Goal: Information Seeking & Learning: Learn about a topic

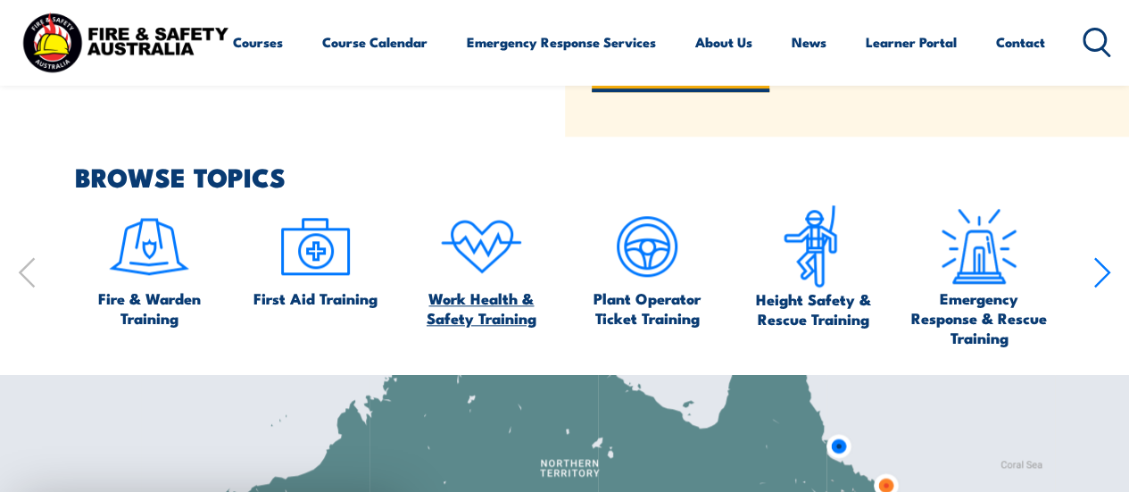
scroll to position [803, 0]
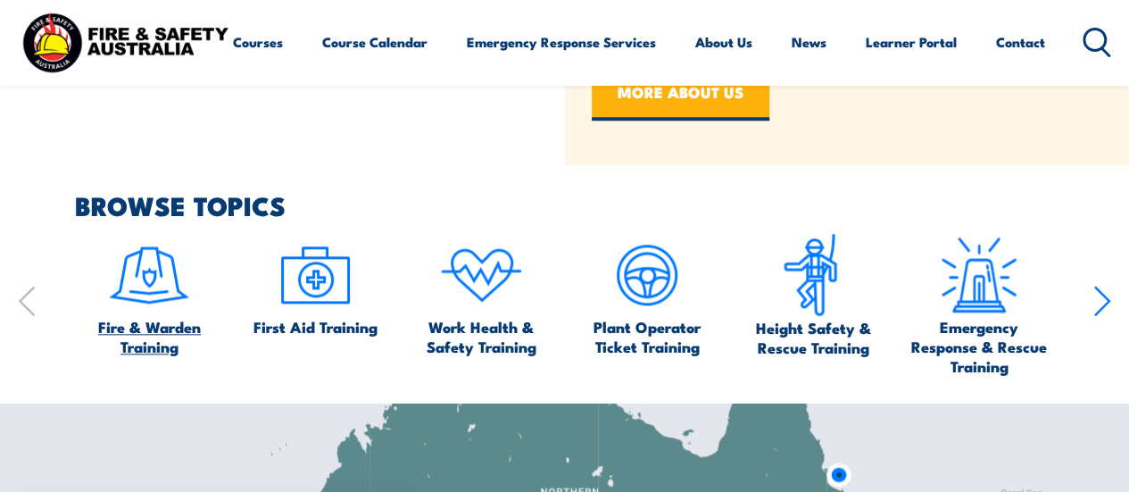
click at [167, 287] on img at bounding box center [149, 275] width 84 height 84
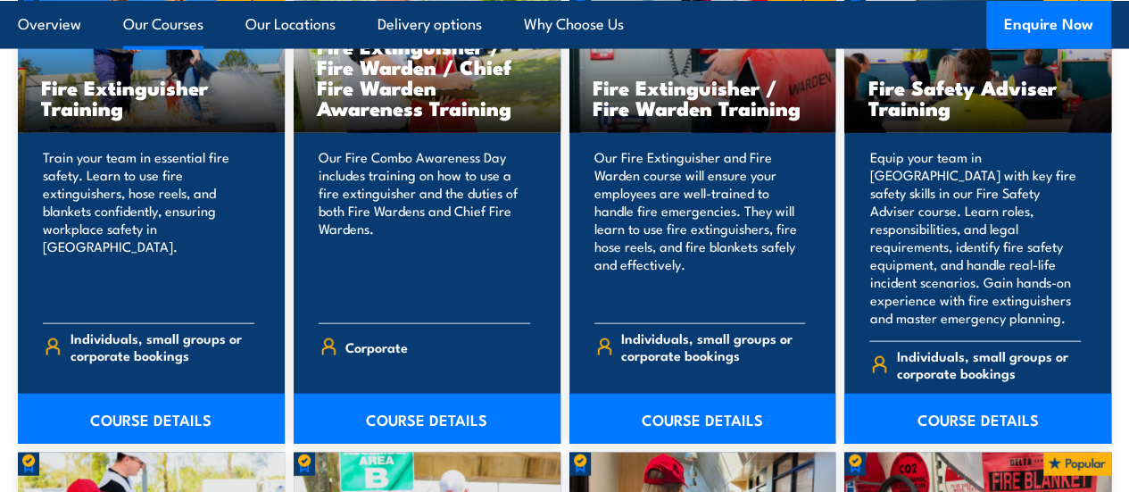
scroll to position [2007, 0]
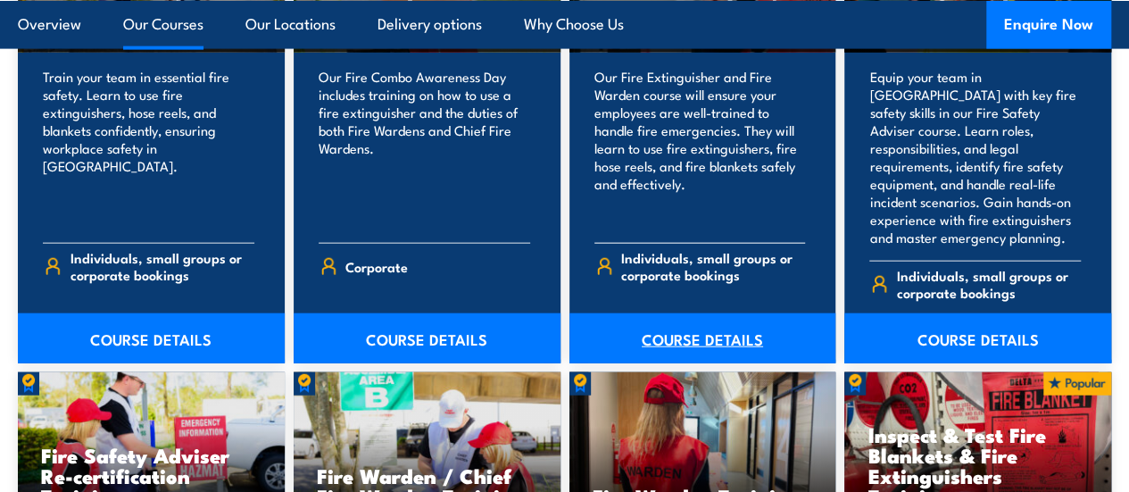
click at [664, 363] on link "COURSE DETAILS" at bounding box center [702, 338] width 267 height 50
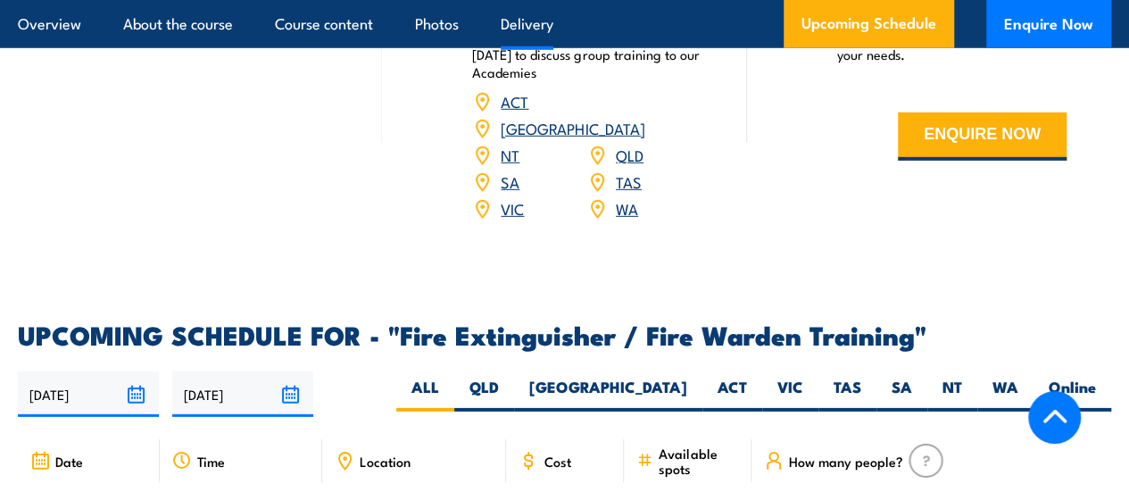
scroll to position [2678, 0]
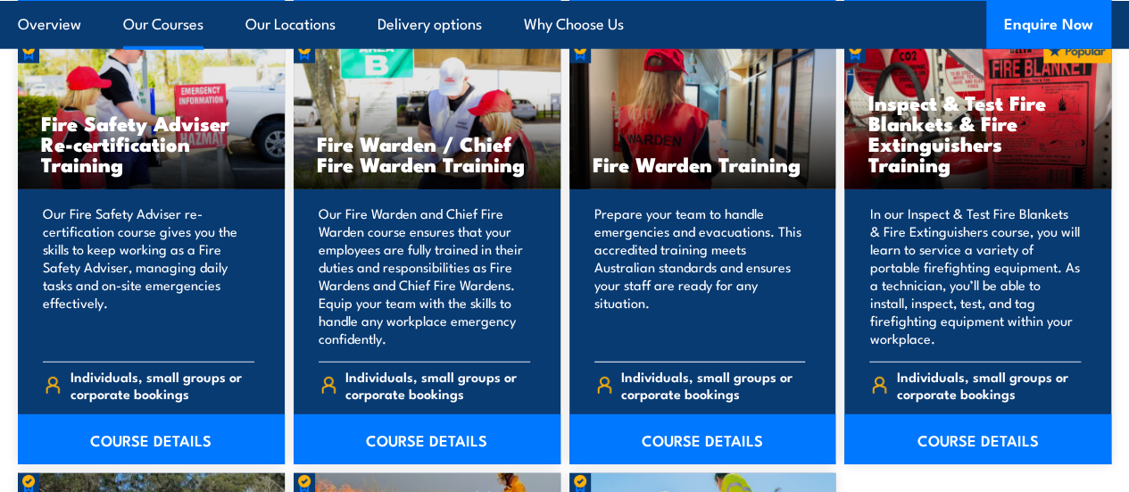
scroll to position [2364, 0]
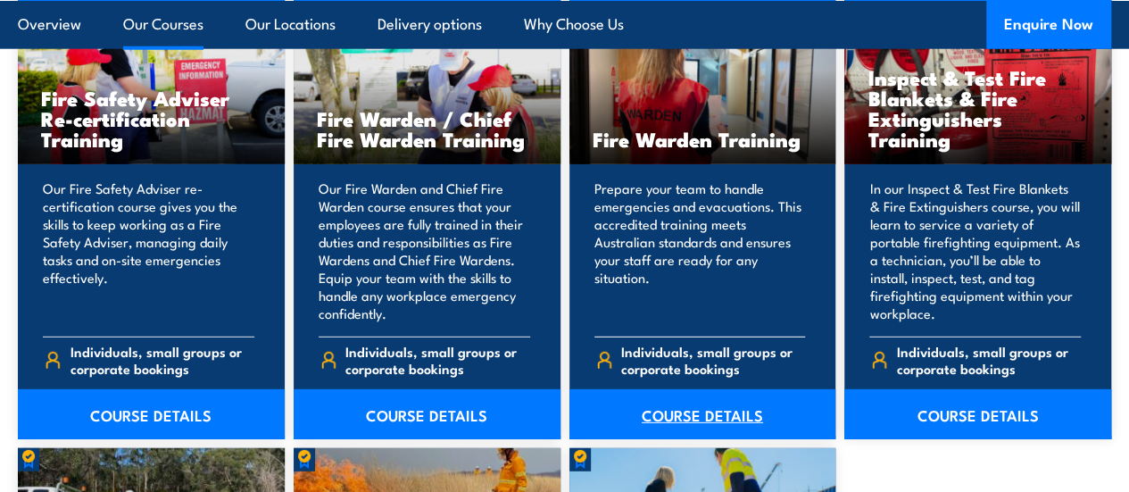
click at [701, 437] on link "COURSE DETAILS" at bounding box center [702, 414] width 267 height 50
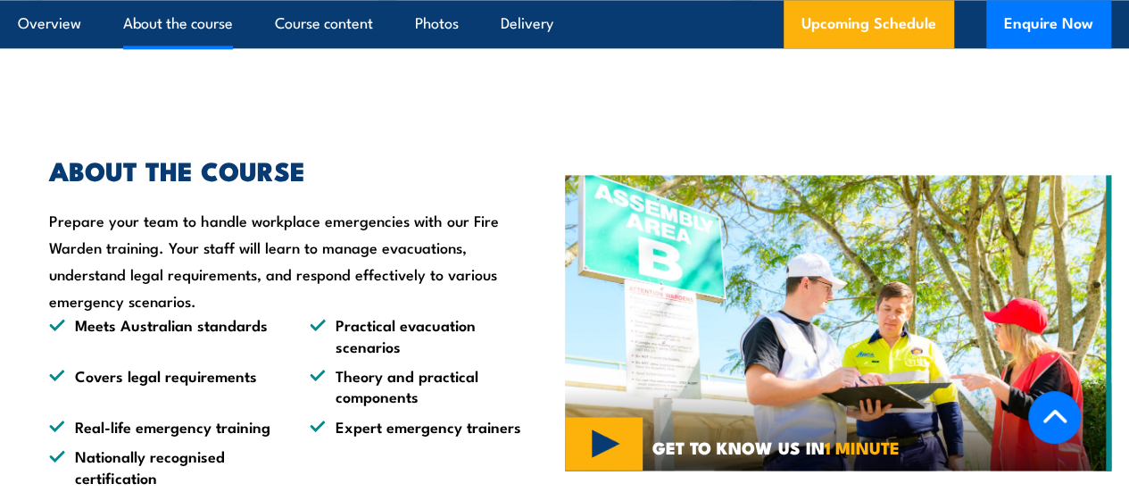
scroll to position [1250, 0]
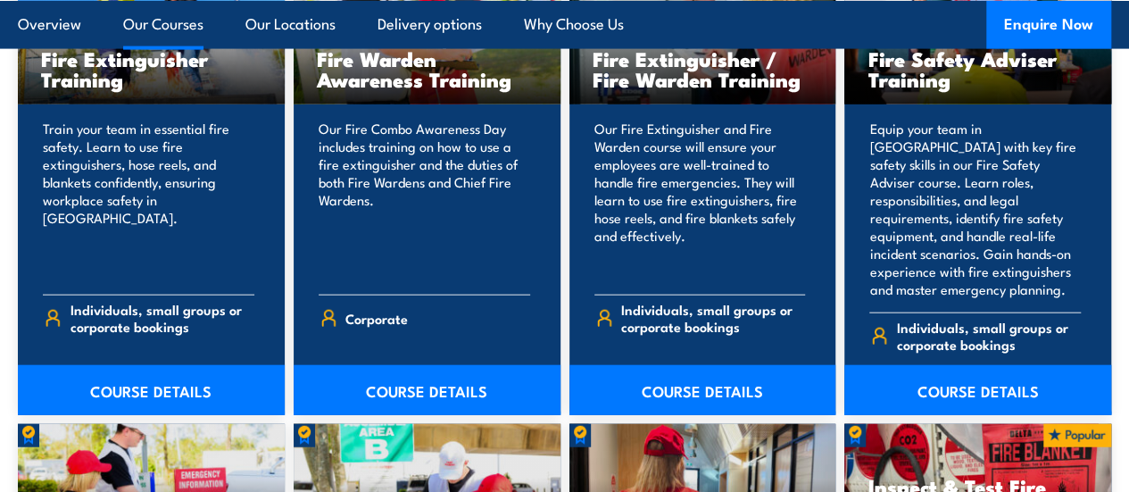
scroll to position [1917, 0]
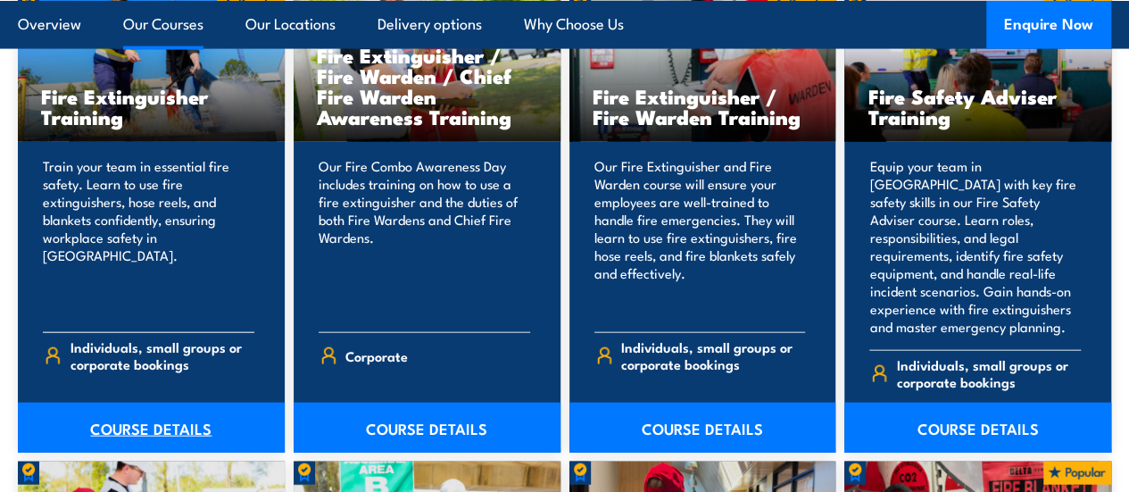
click at [98, 450] on link "COURSE DETAILS" at bounding box center [151, 428] width 267 height 50
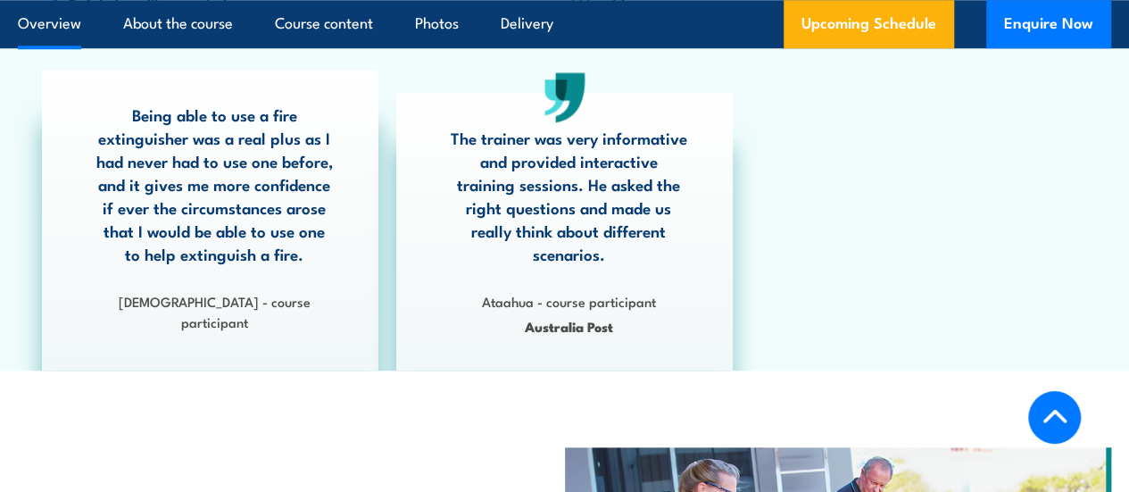
scroll to position [536, 0]
